Goal: Task Accomplishment & Management: Use online tool/utility

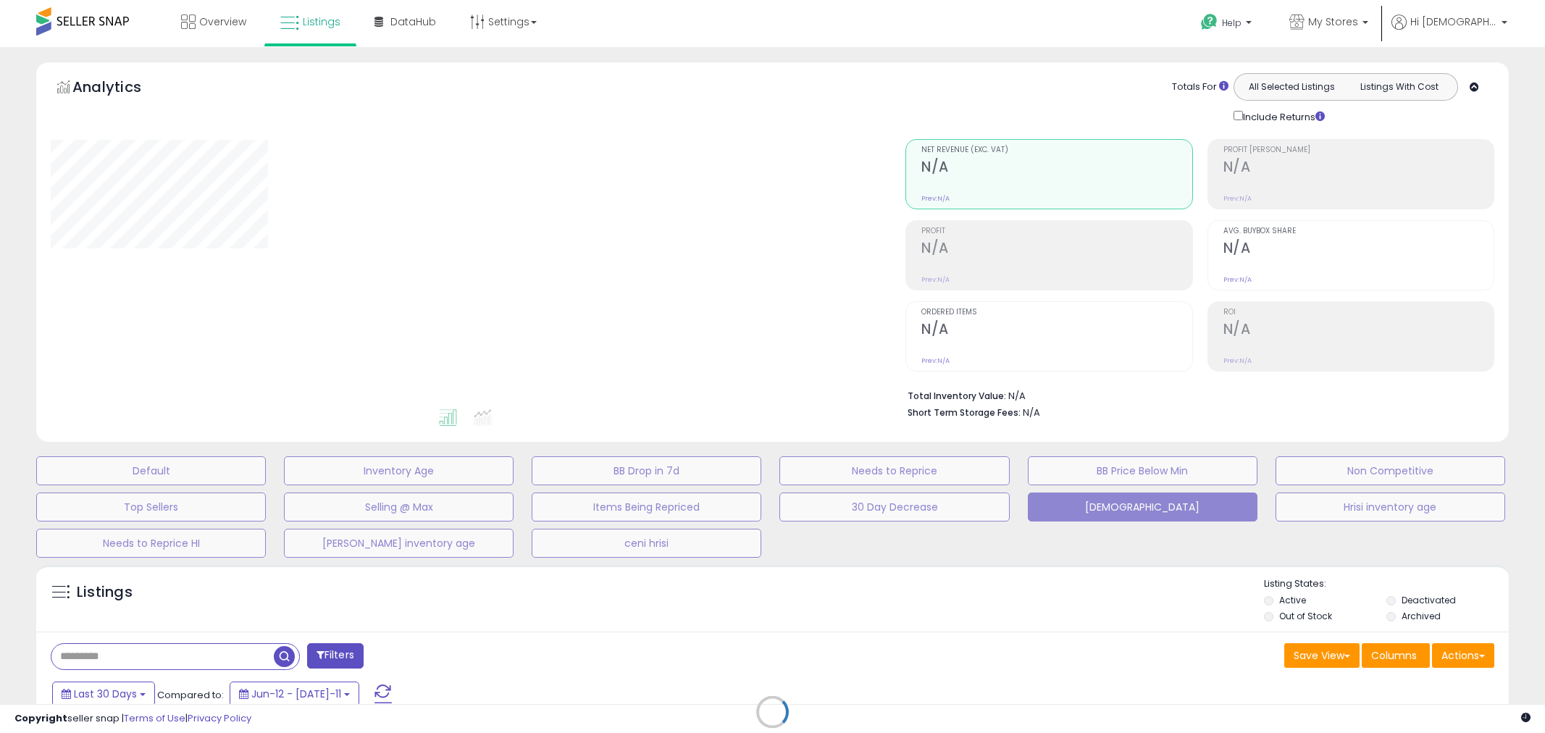
type input "**********"
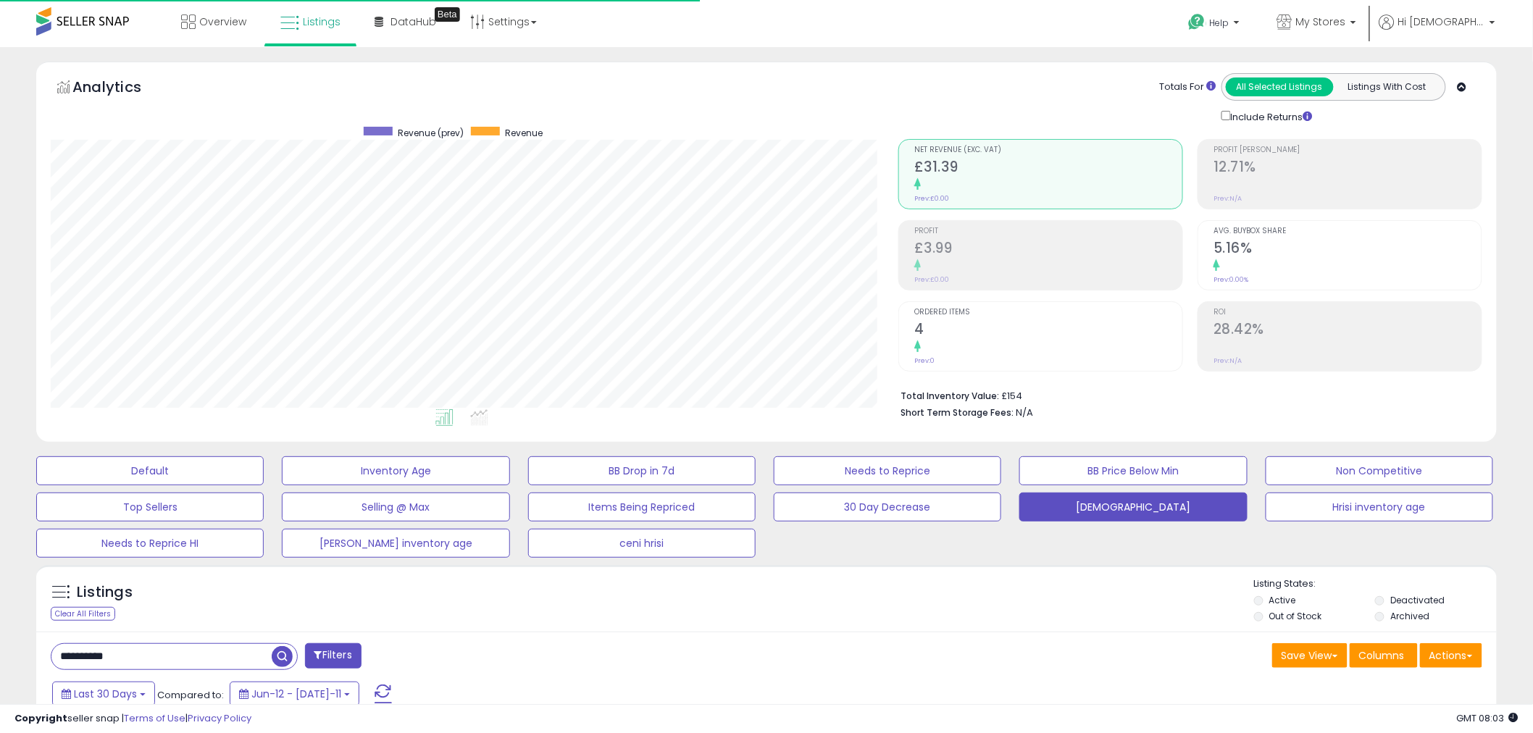
scroll to position [297, 848]
click at [1293, 20] on icon at bounding box center [1284, 21] width 15 height 15
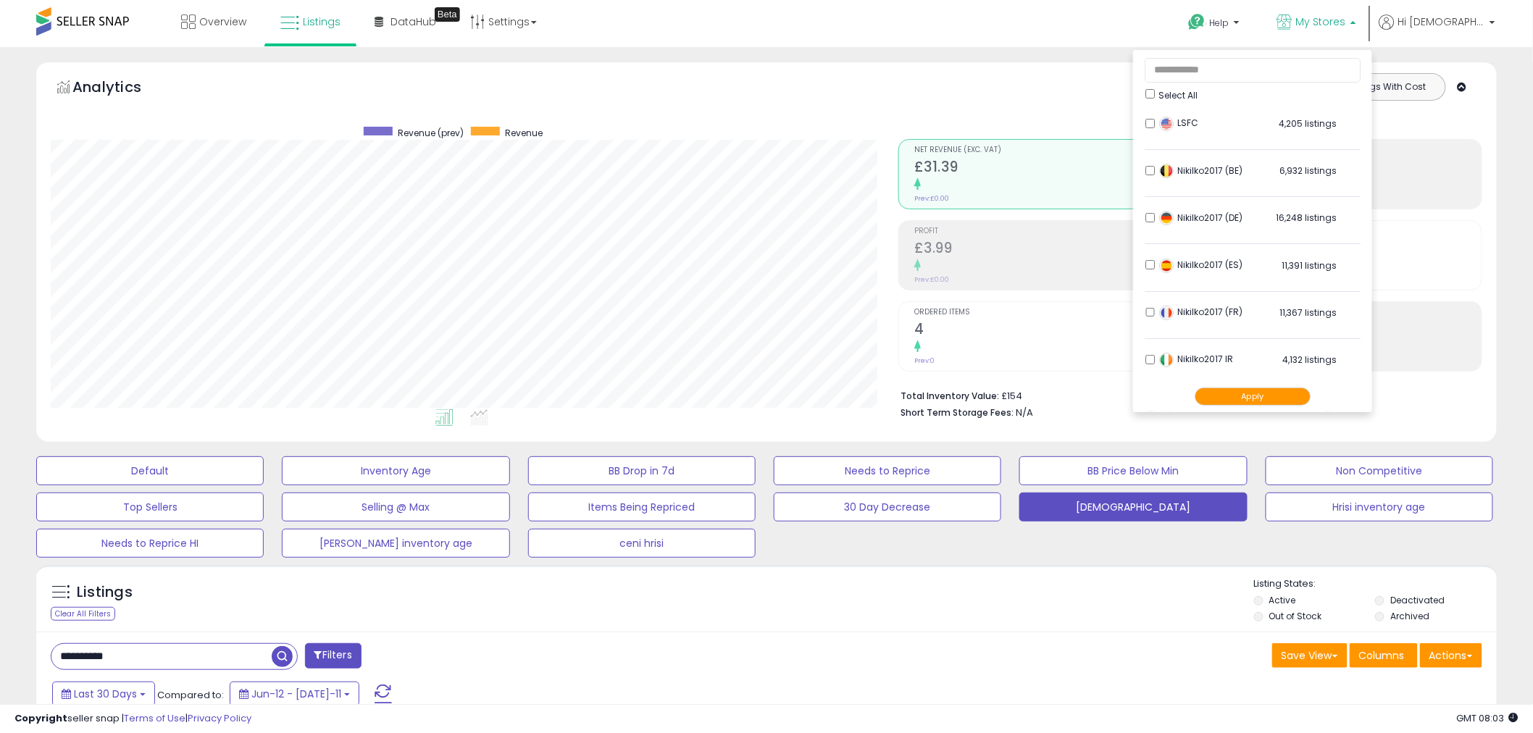
click at [1188, 100] on span "Select All" at bounding box center [1177, 95] width 39 height 12
click at [1233, 392] on button "Apply" at bounding box center [1253, 397] width 116 height 18
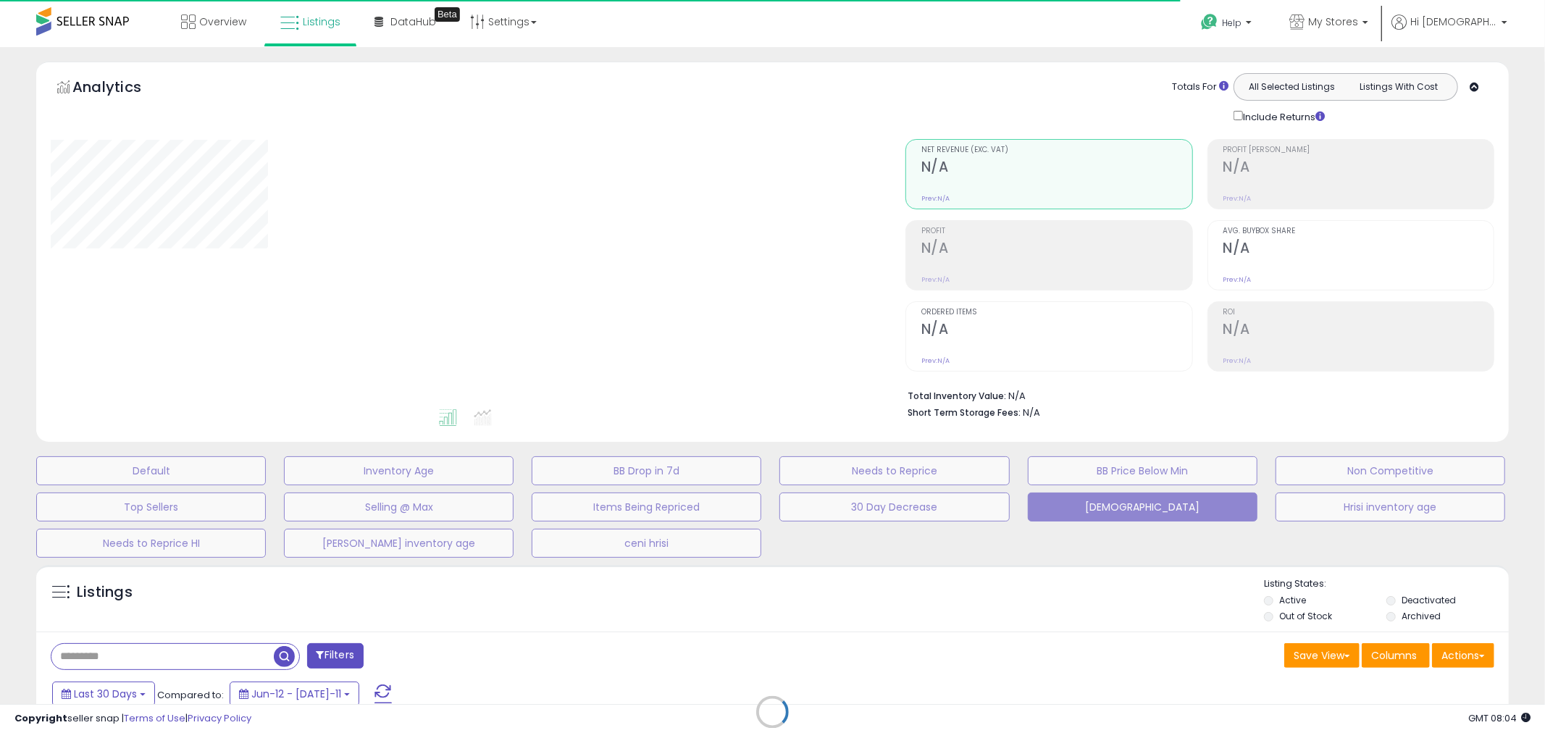
type input "**********"
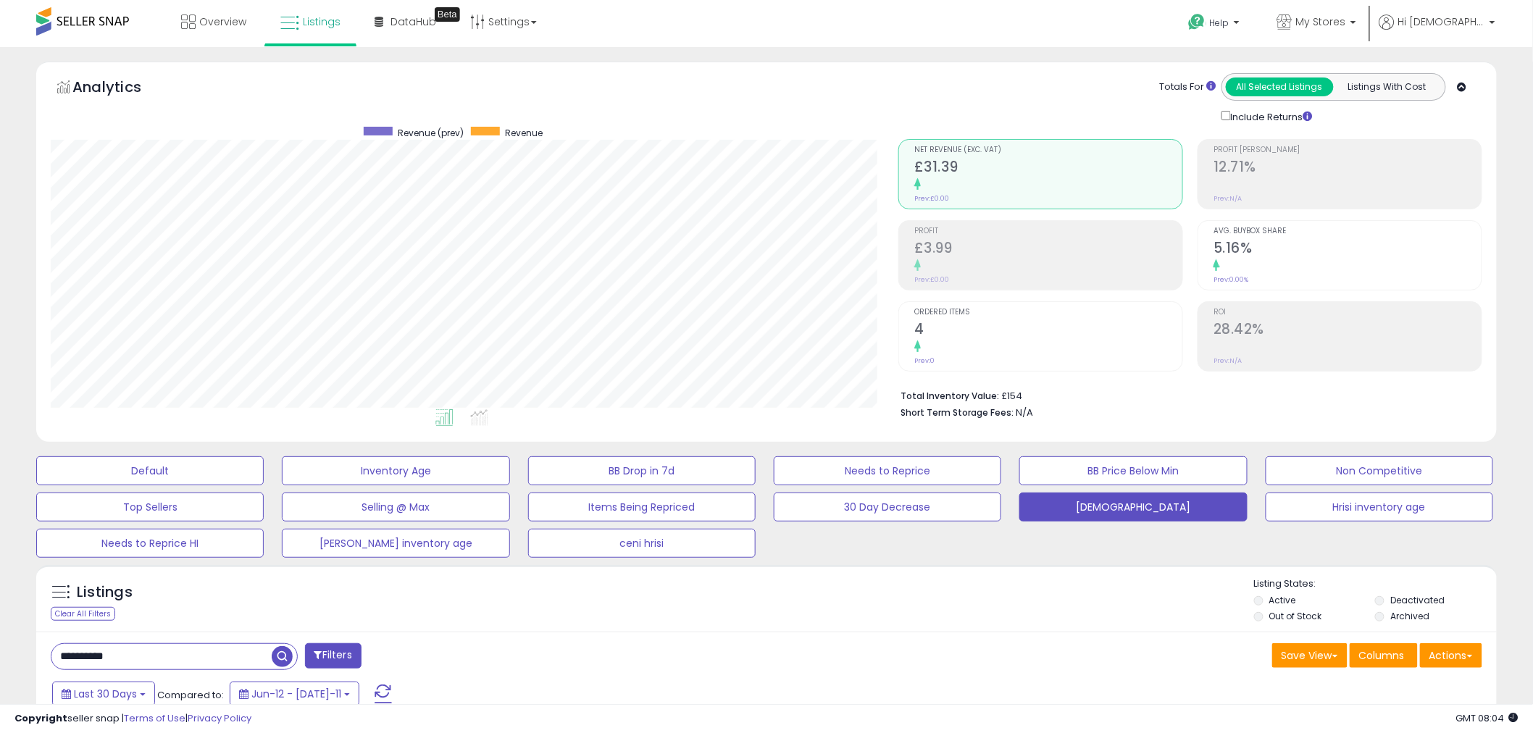
scroll to position [297, 848]
click at [309, 4] on link "Listings" at bounding box center [311, 21] width 82 height 43
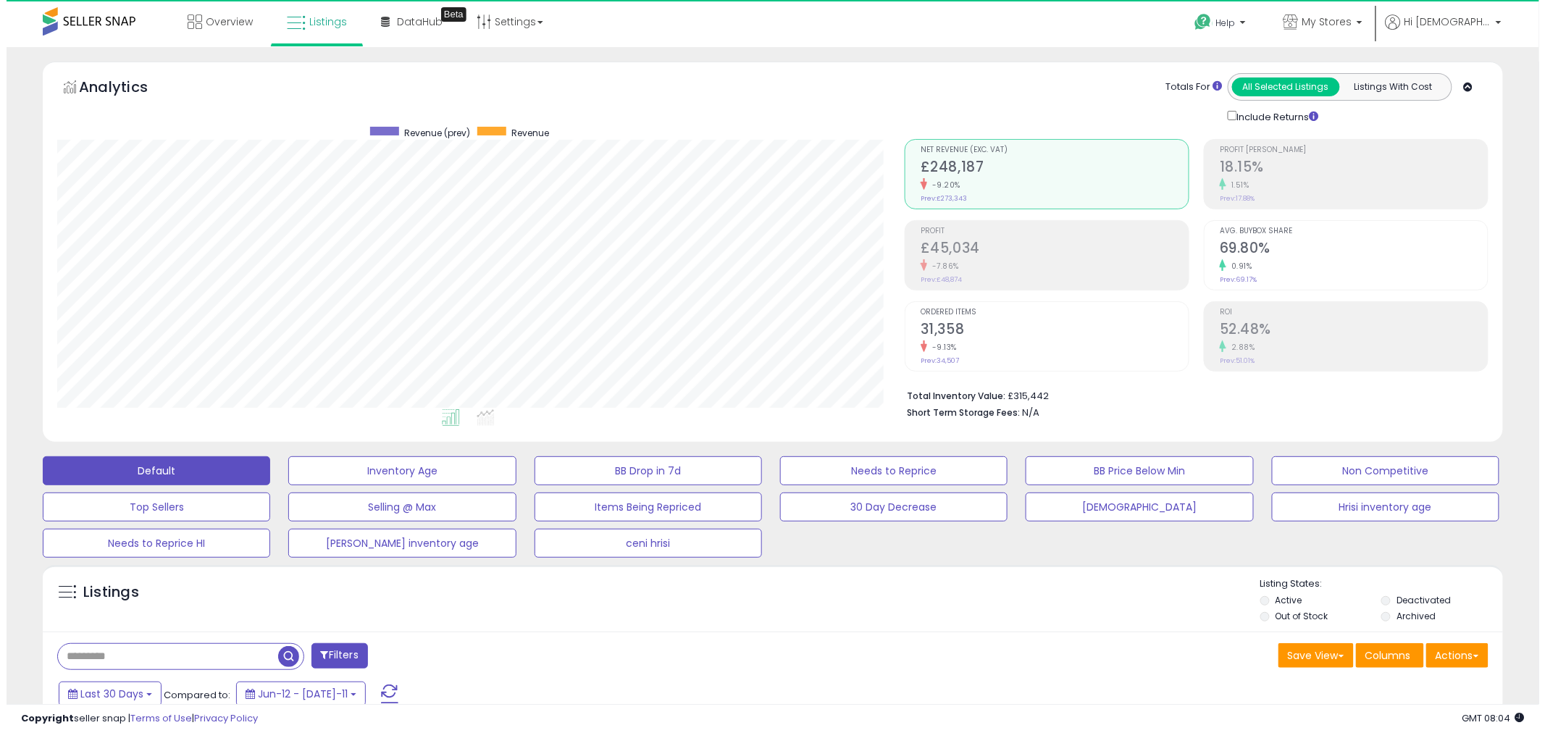
scroll to position [297, 848]
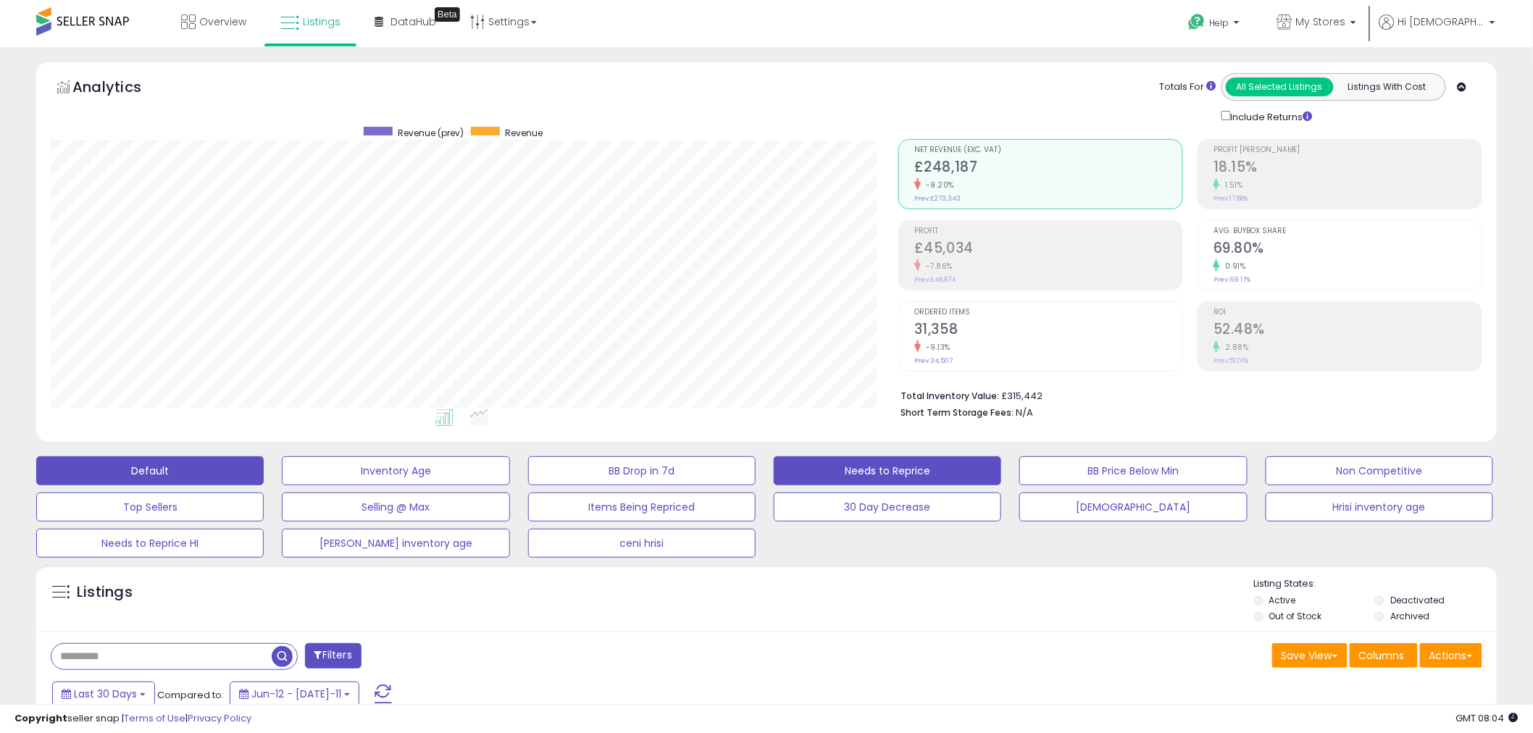
click at [509, 459] on button "Needs to Reprice" at bounding box center [395, 470] width 227 height 29
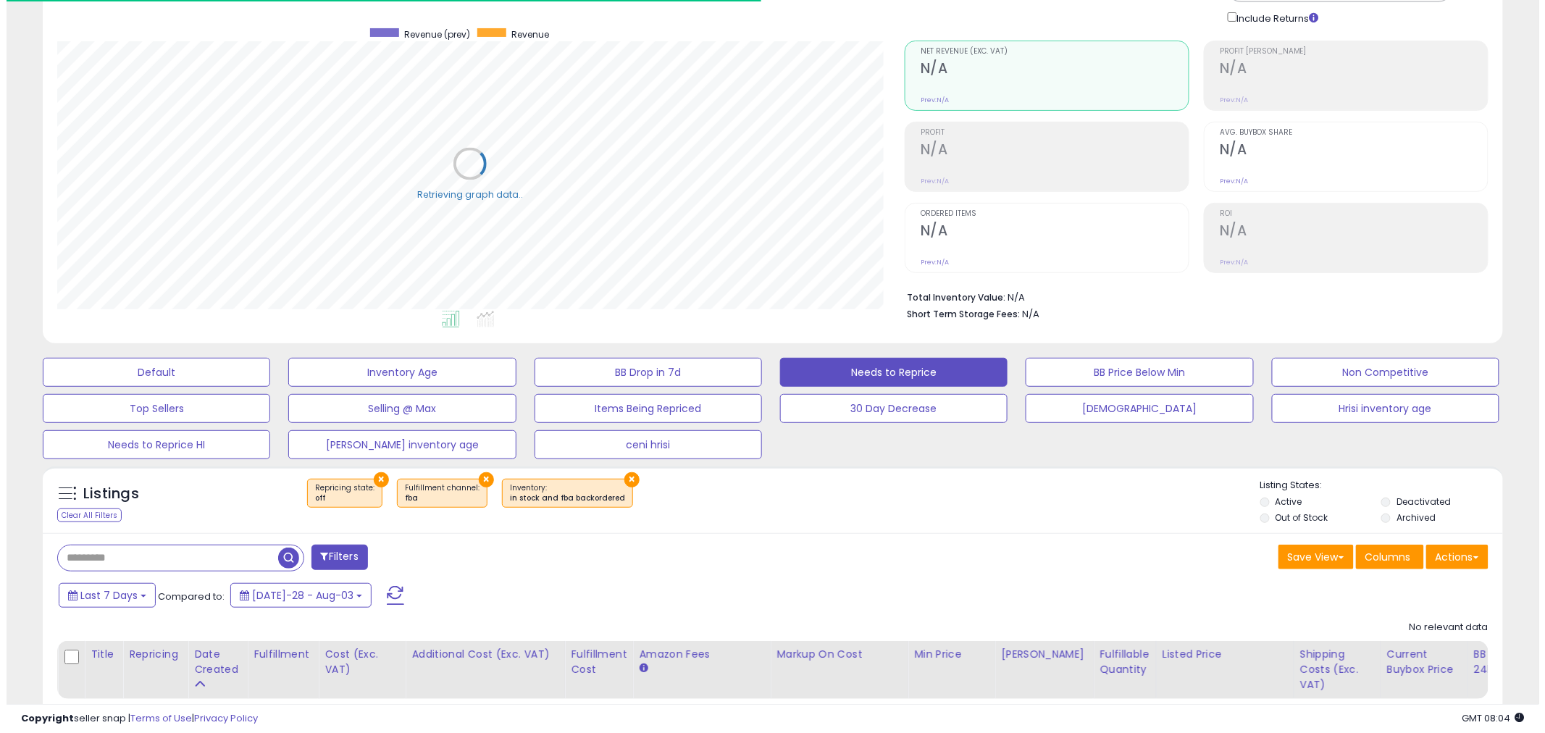
scroll to position [189, 0]
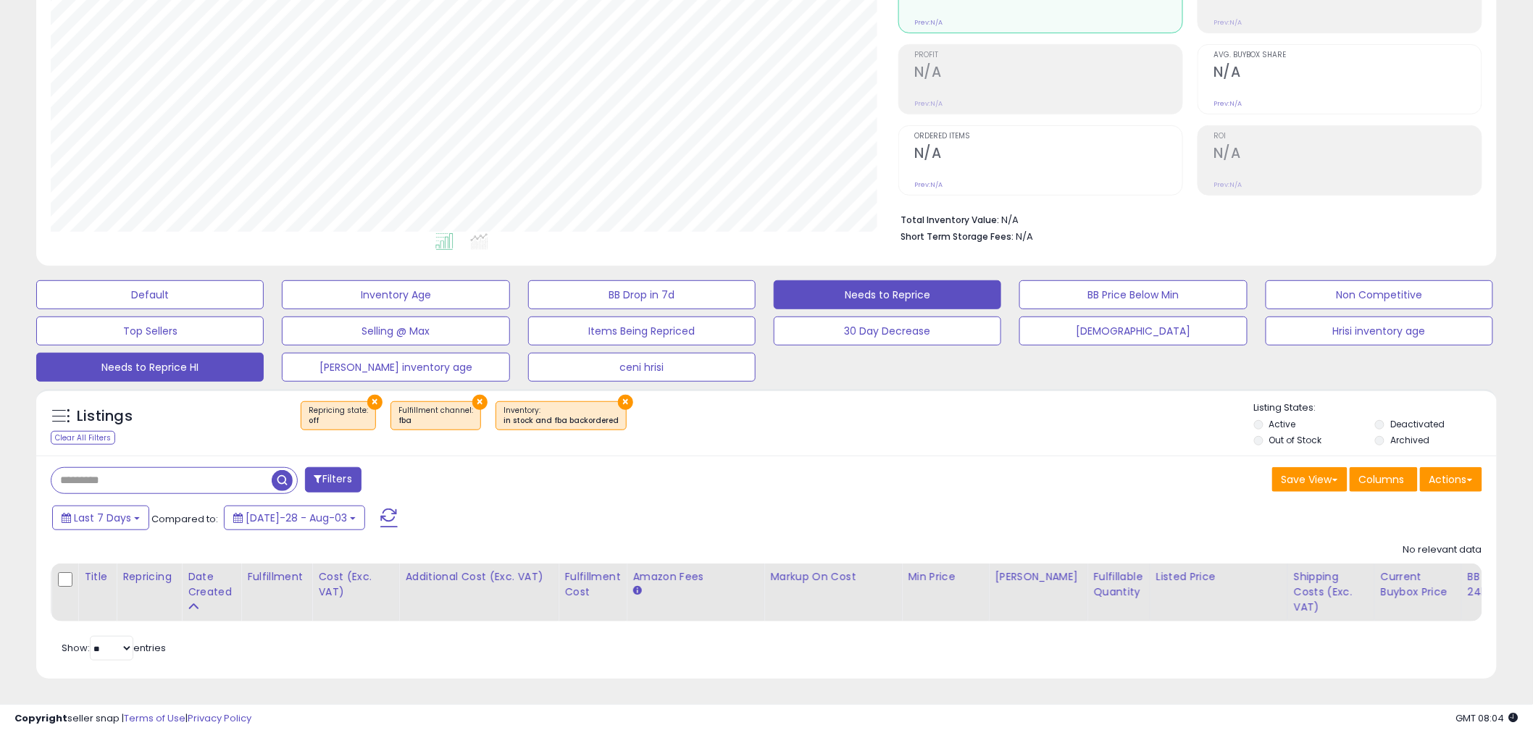
click at [199, 309] on button "Needs to Reprice HI" at bounding box center [149, 294] width 227 height 29
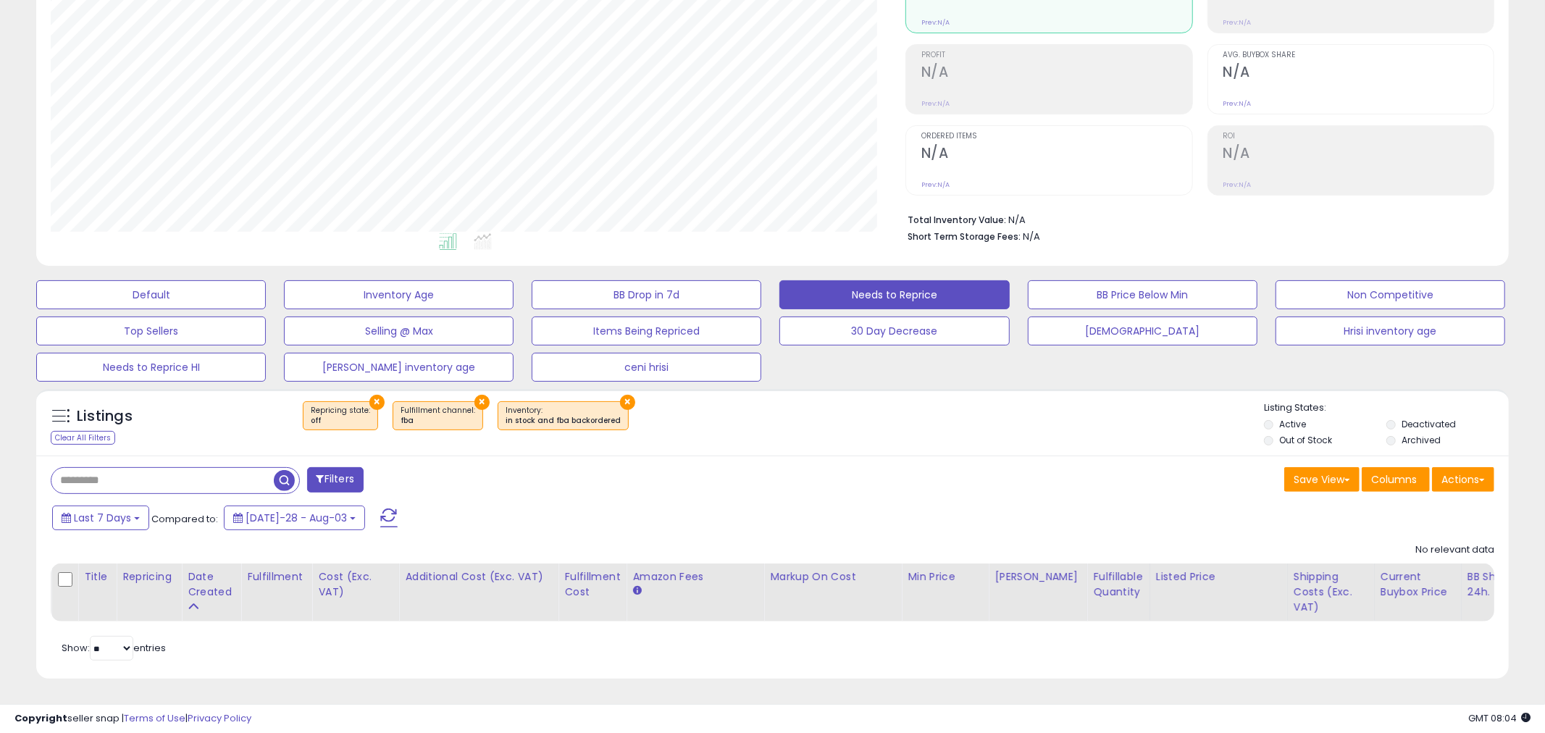
scroll to position [724207, 723649]
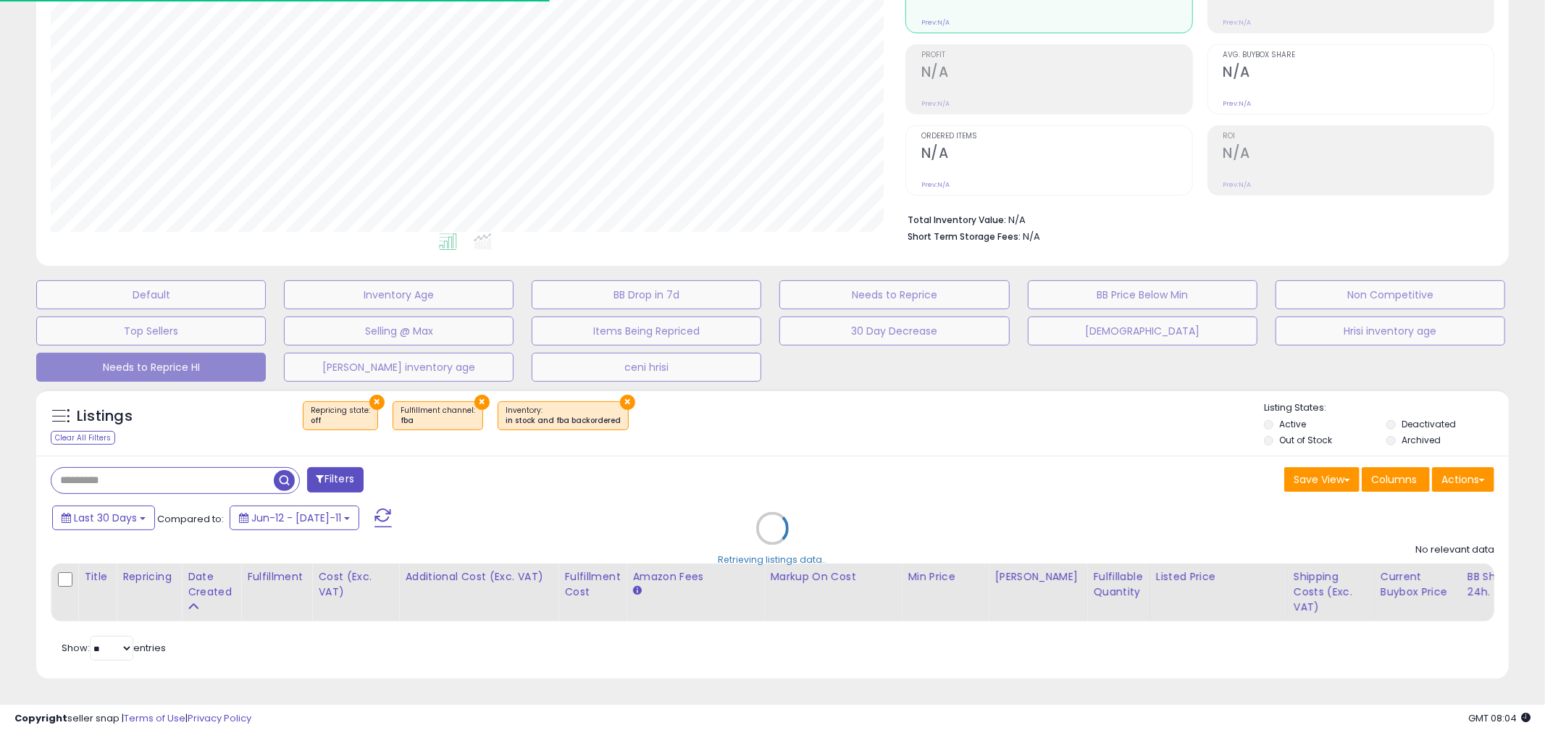
select select "**"
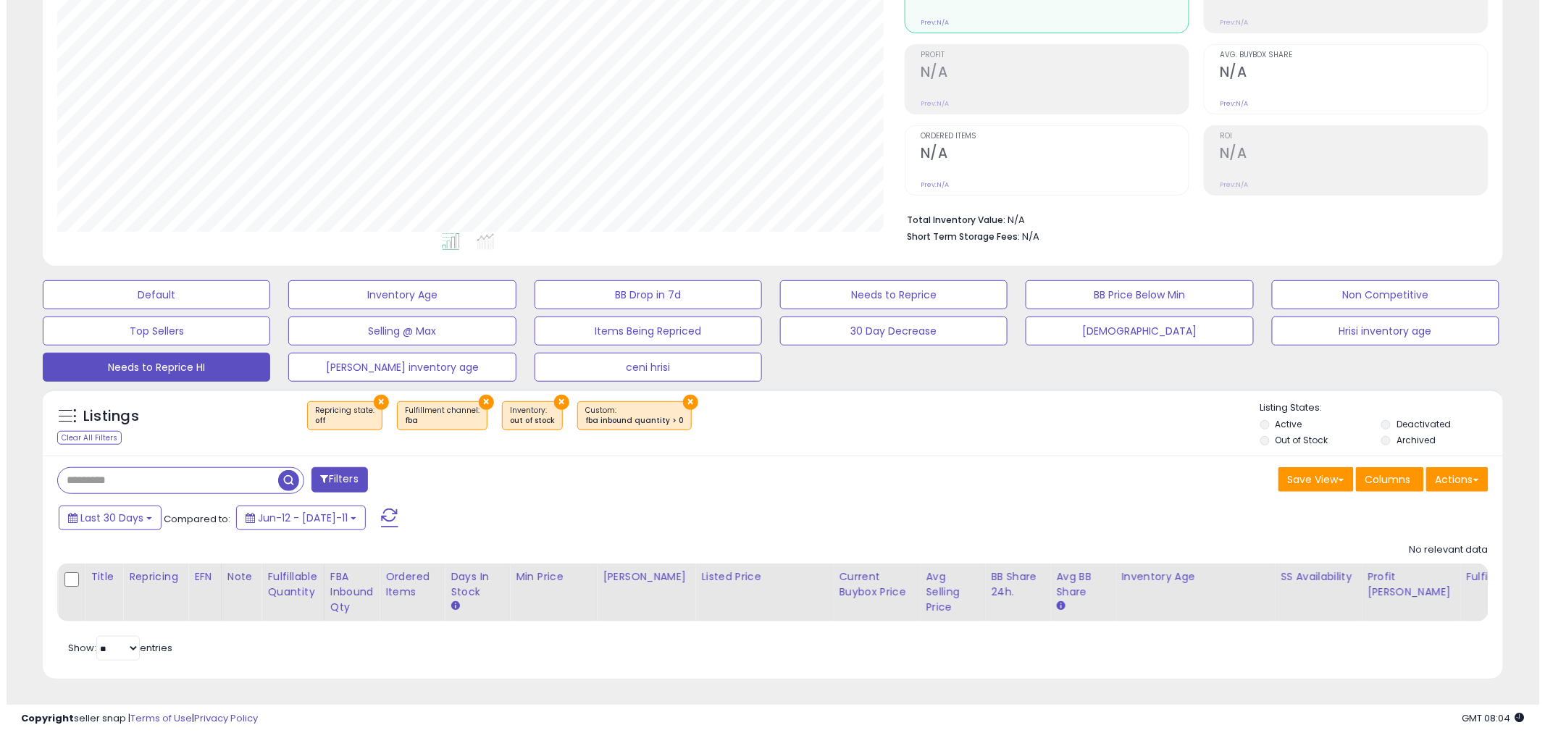
scroll to position [297, 848]
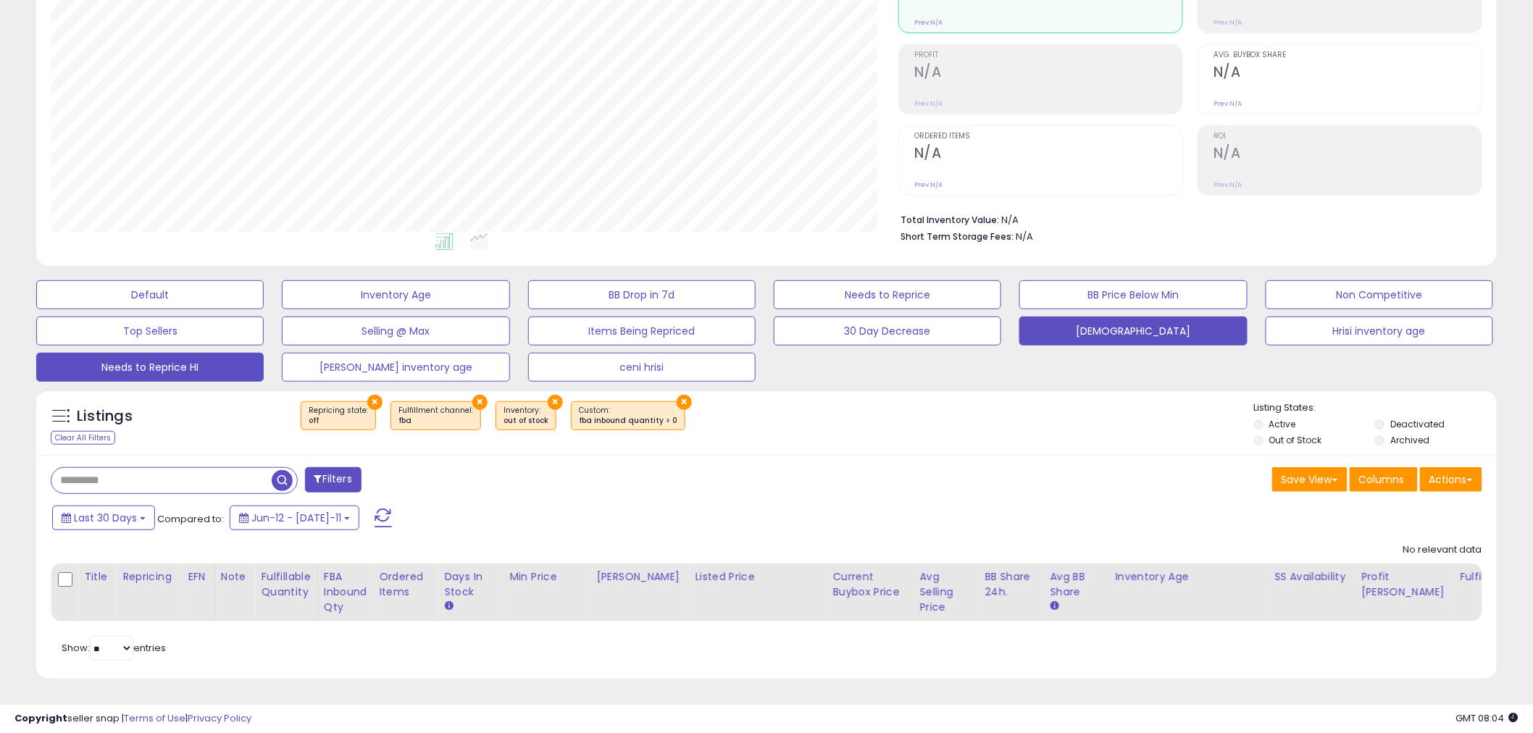
click at [264, 309] on button "[DEMOGRAPHIC_DATA]" at bounding box center [149, 294] width 227 height 29
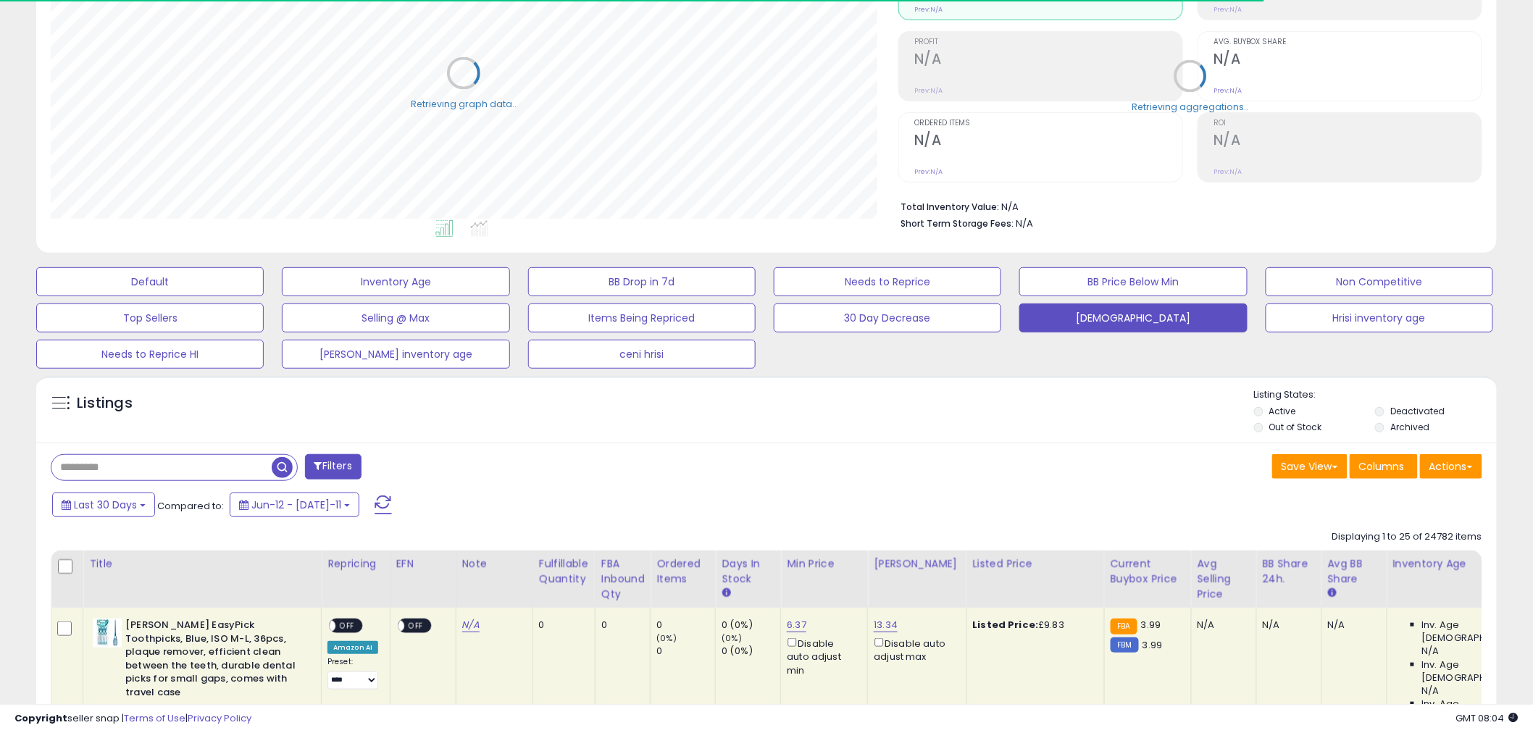
scroll to position [724207, 723655]
